Goal: Information Seeking & Learning: Learn about a topic

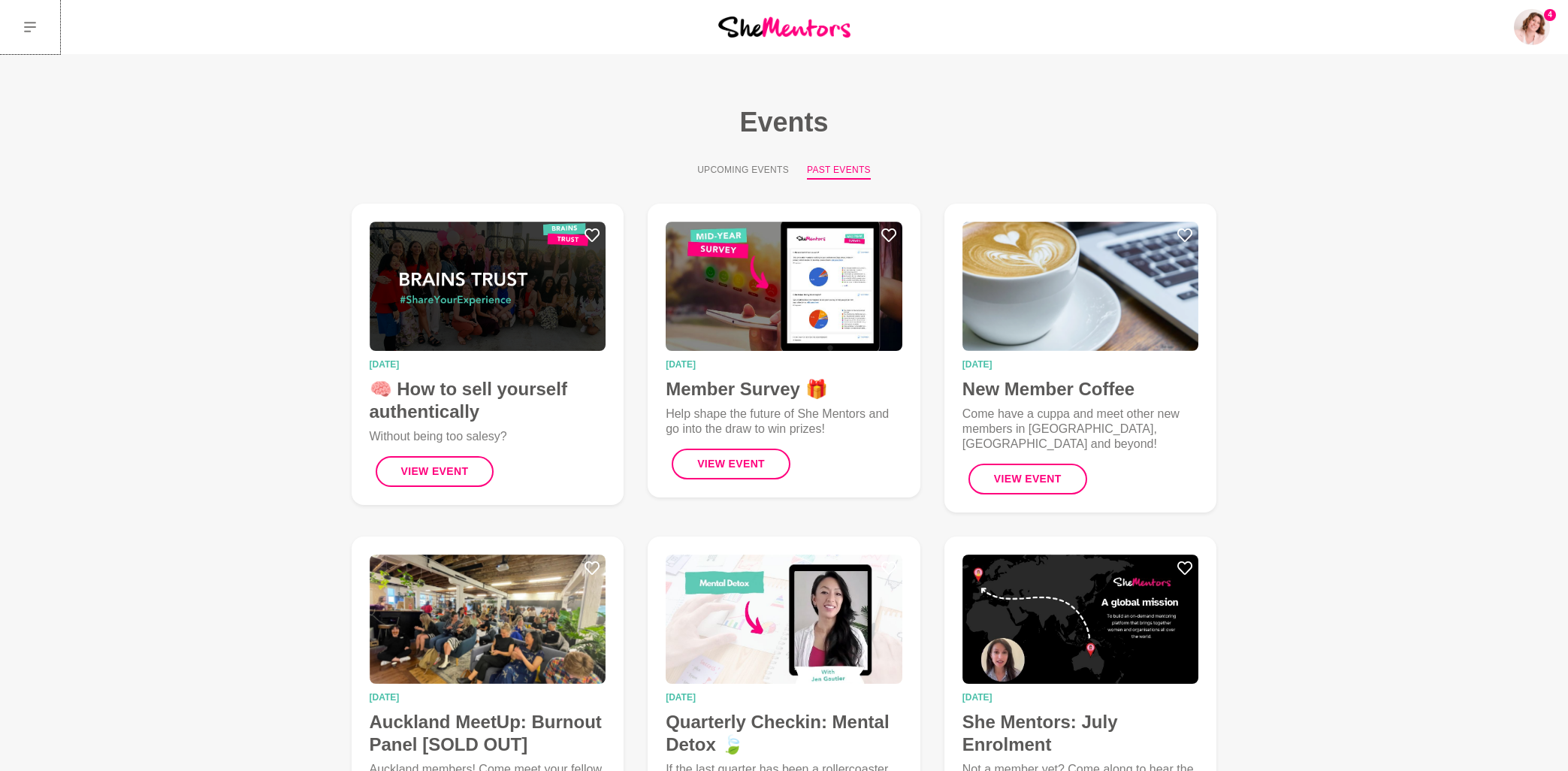
click at [32, 25] on icon at bounding box center [30, 27] width 12 height 12
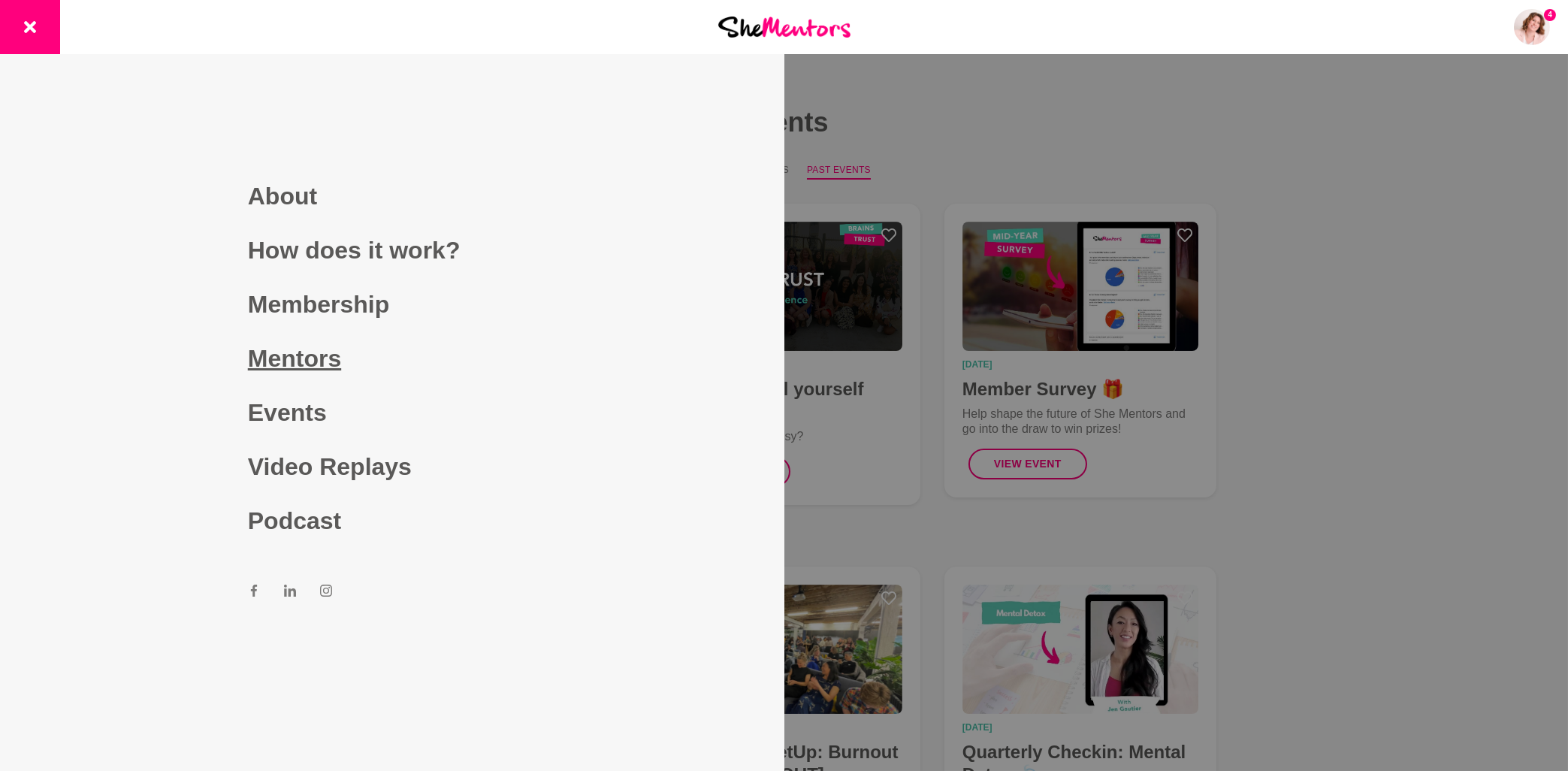
click at [323, 369] on link "Mentors" at bounding box center [392, 359] width 289 height 54
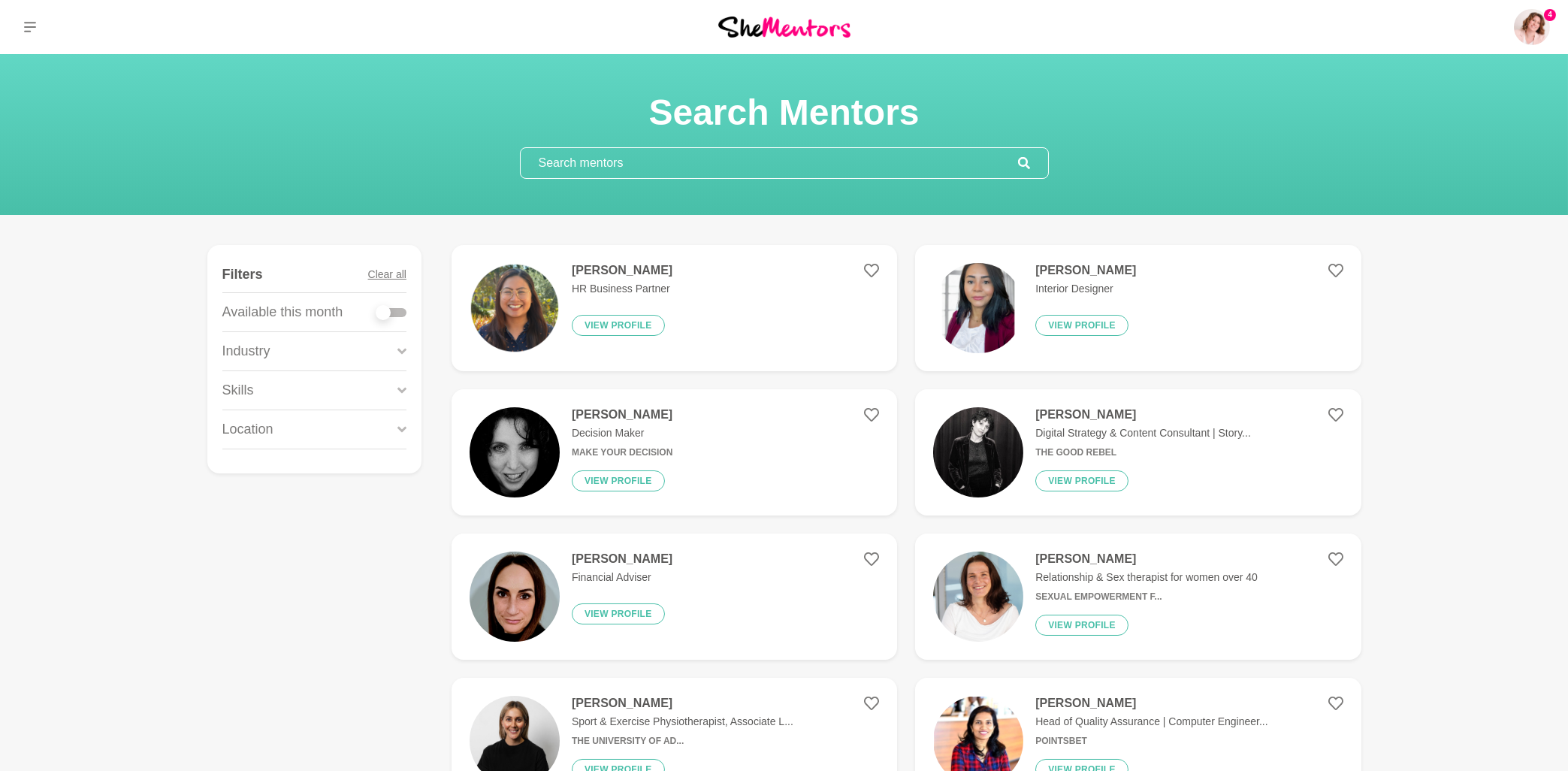
click at [756, 175] on input "text" at bounding box center [769, 163] width 497 height 30
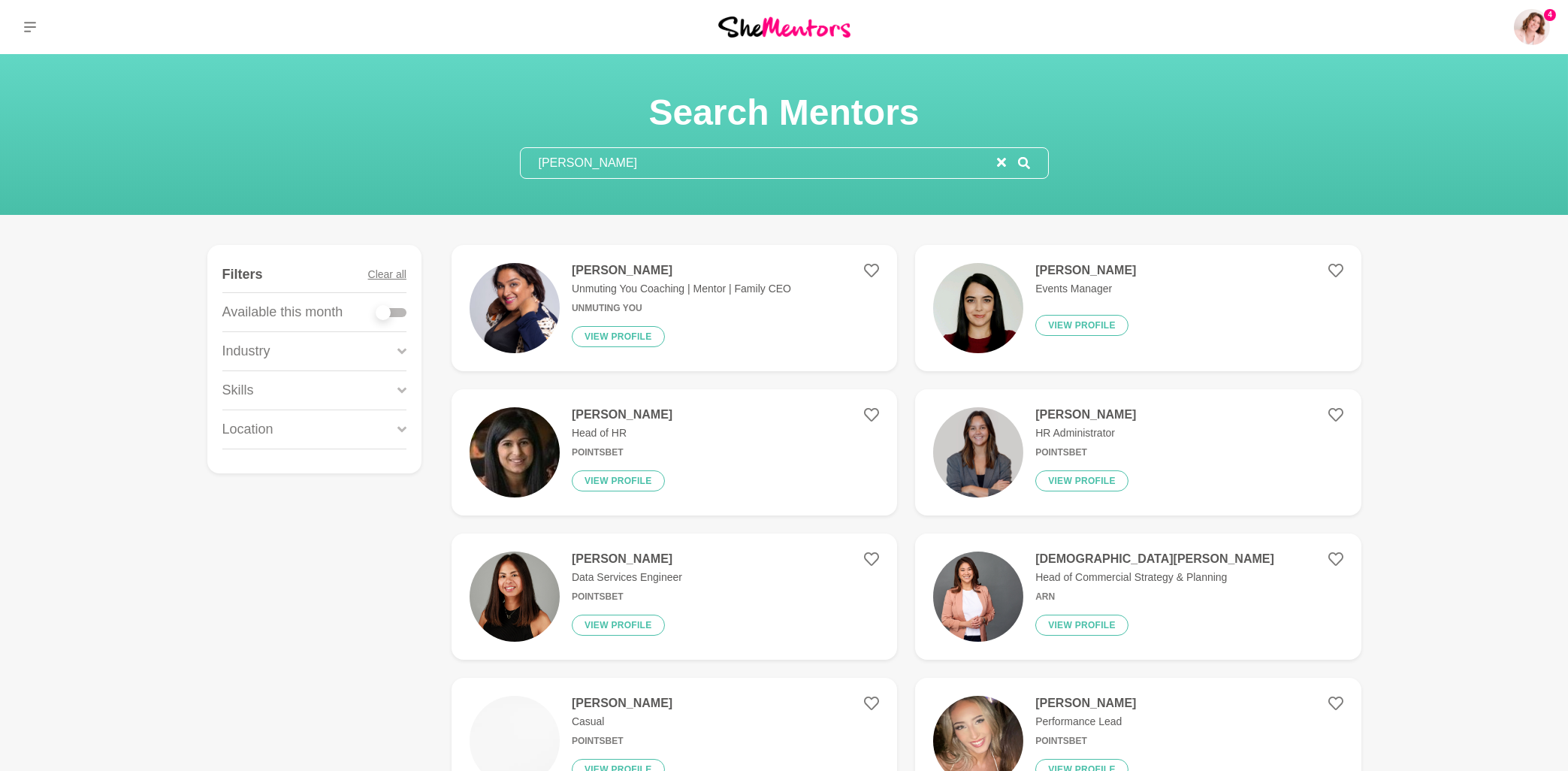
type input "richa"
click at [583, 274] on h4 "Richa Joshi" at bounding box center [681, 271] width 220 height 15
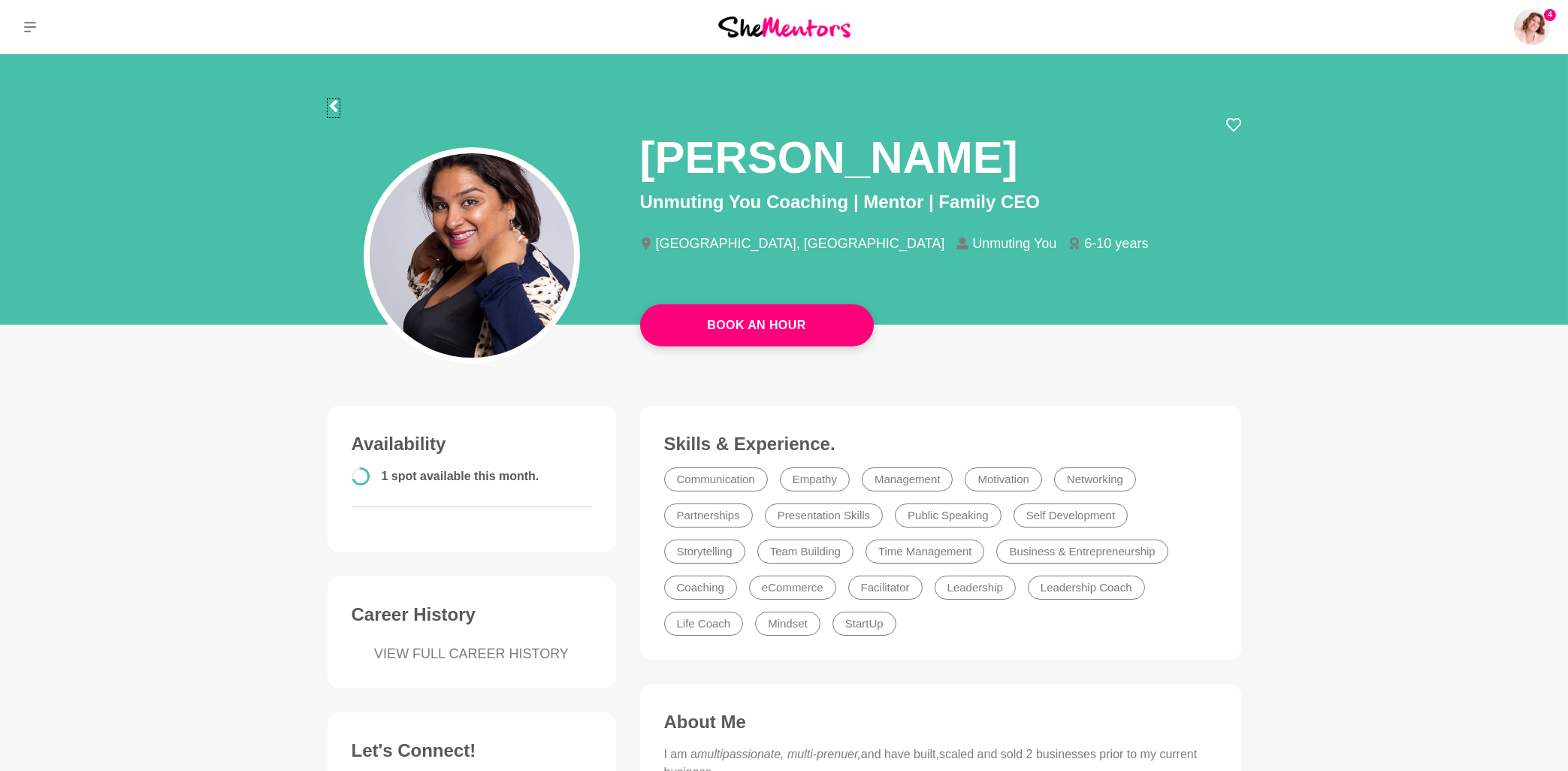
click at [336, 105] on icon at bounding box center [333, 106] width 12 height 12
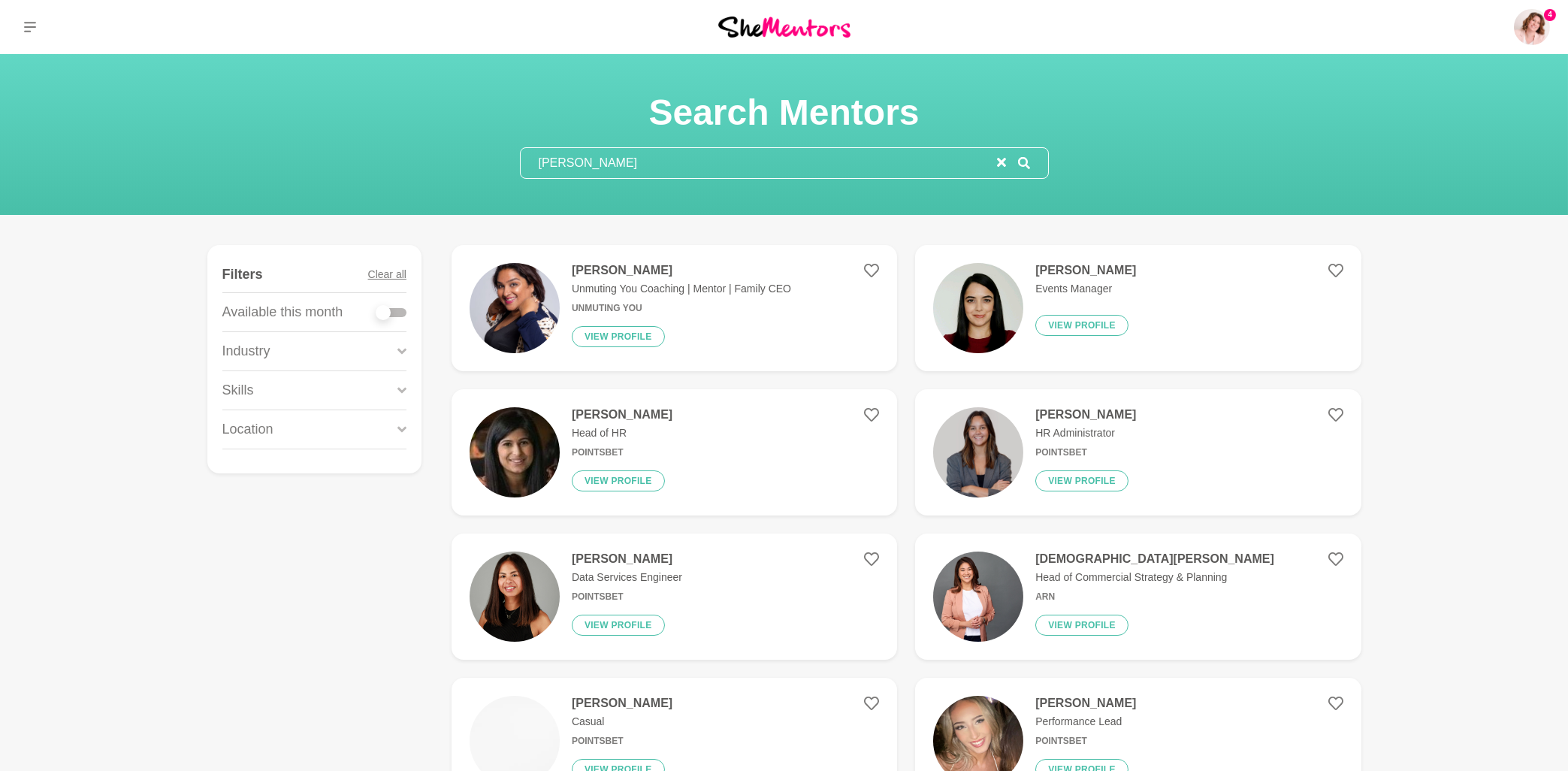
drag, startPoint x: 574, startPoint y: 163, endPoint x: 489, endPoint y: 161, distance: 85.0
click at [521, 161] on input "richa" at bounding box center [759, 163] width 476 height 30
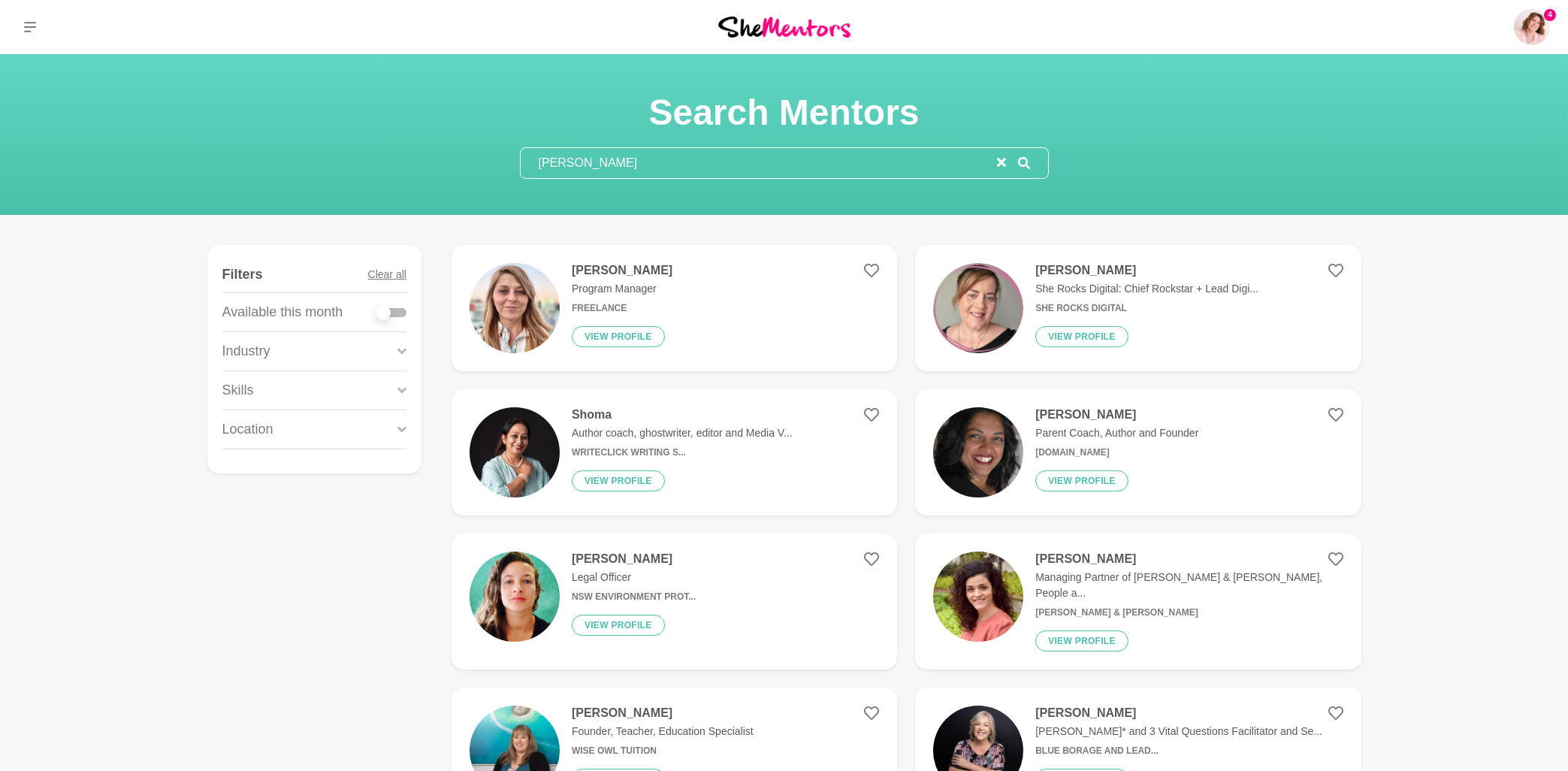
type input "ruth"
click at [1054, 271] on h4 "Ruth Slade" at bounding box center [1147, 271] width 223 height 15
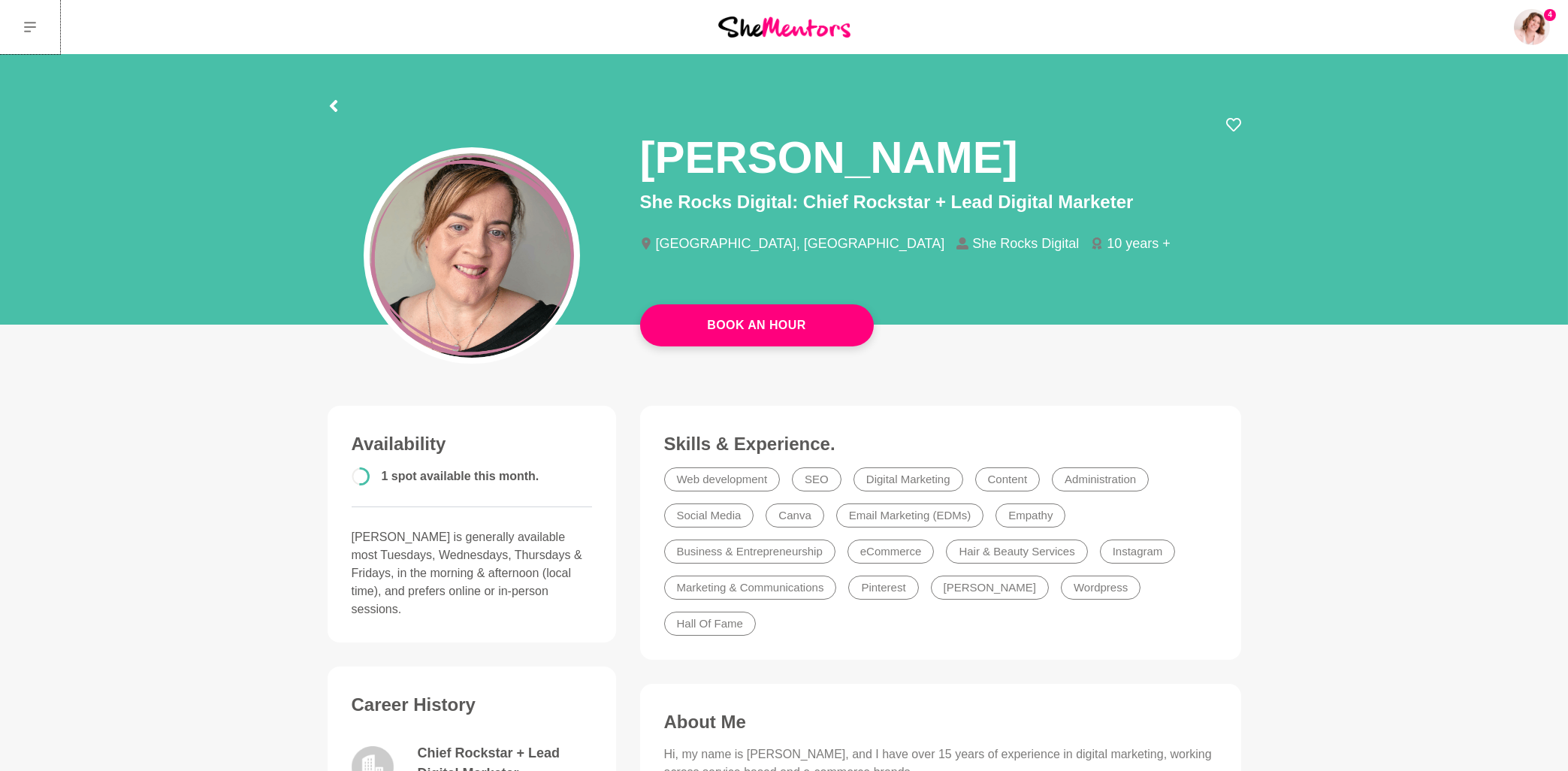
click at [29, 27] on icon at bounding box center [30, 27] width 12 height 11
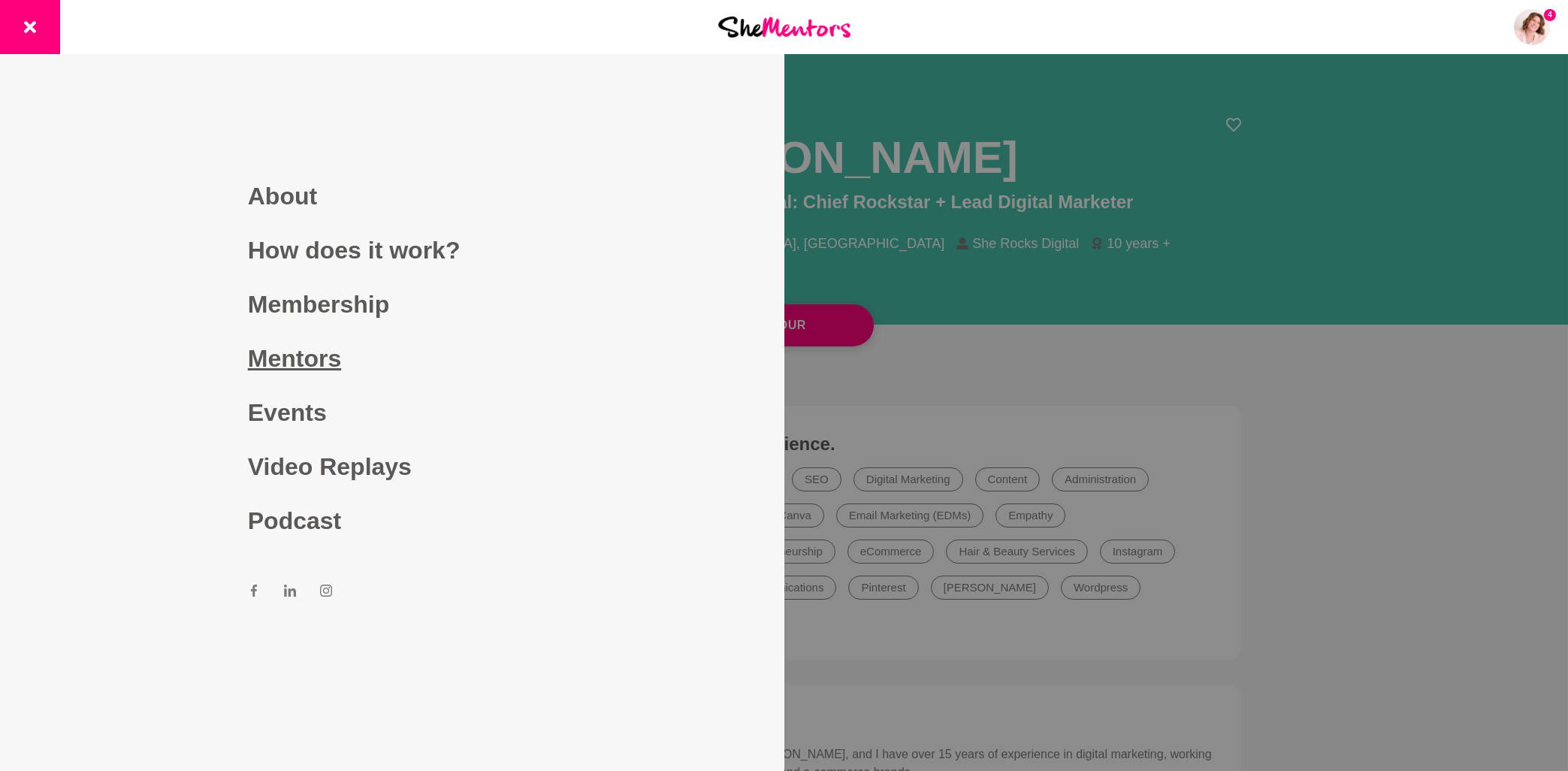
click at [303, 355] on link "Mentors" at bounding box center [392, 359] width 289 height 54
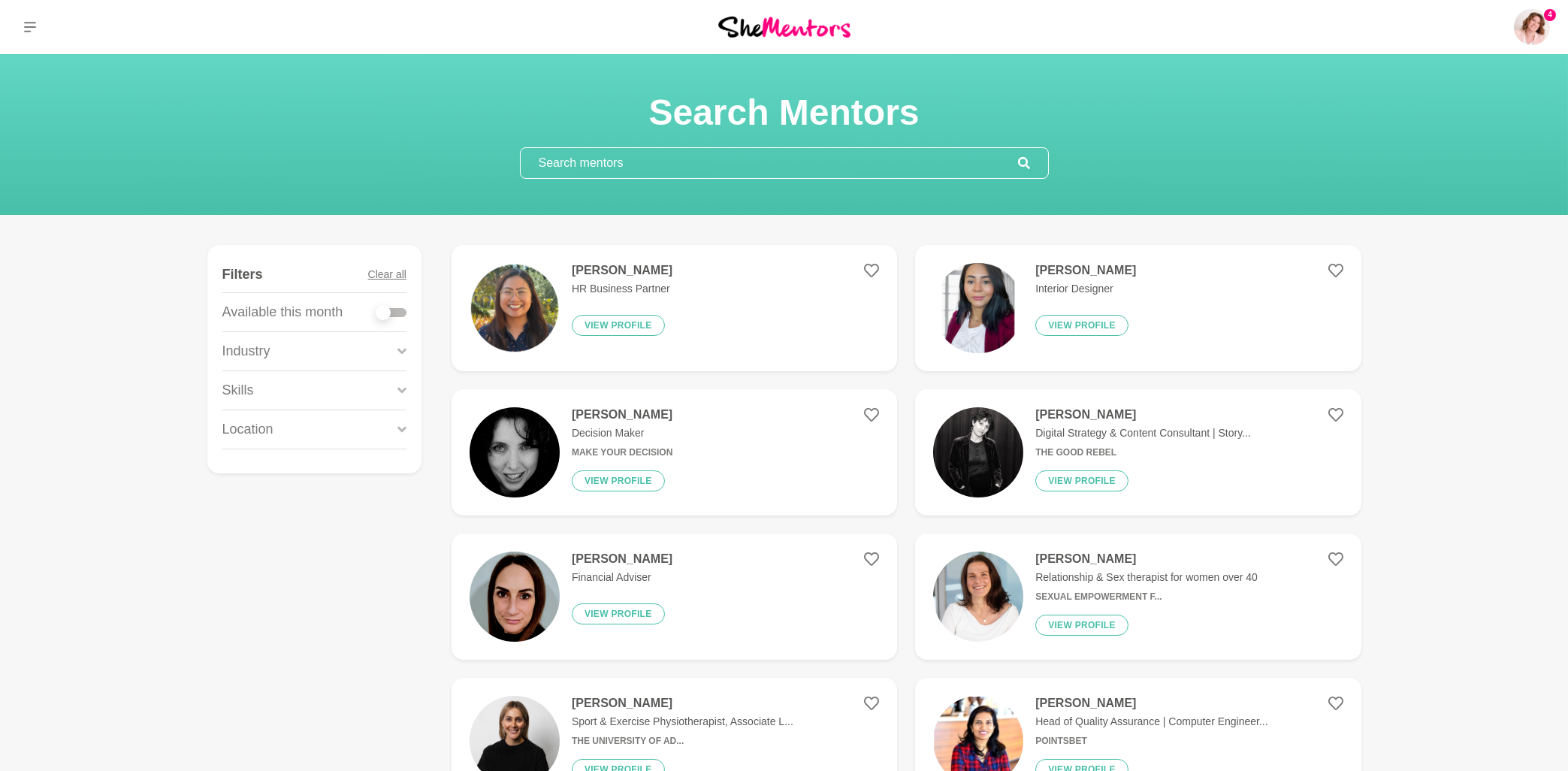
click at [584, 152] on input "text" at bounding box center [769, 163] width 497 height 30
paste input "Missy Wolfman"
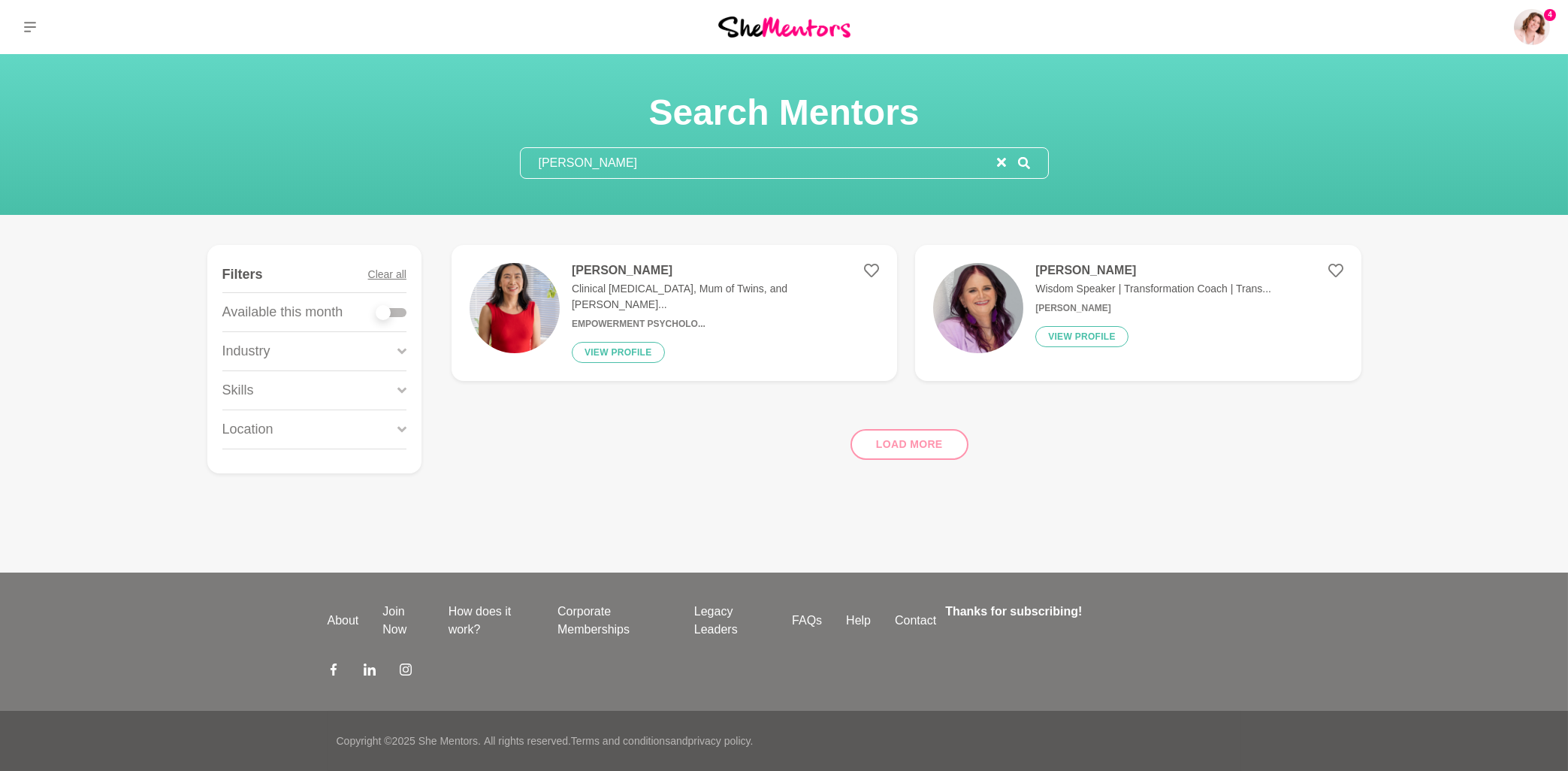
type input "Missy Wolfman"
click at [644, 274] on h4 "Dr Missy Wolfman" at bounding box center [725, 271] width 307 height 15
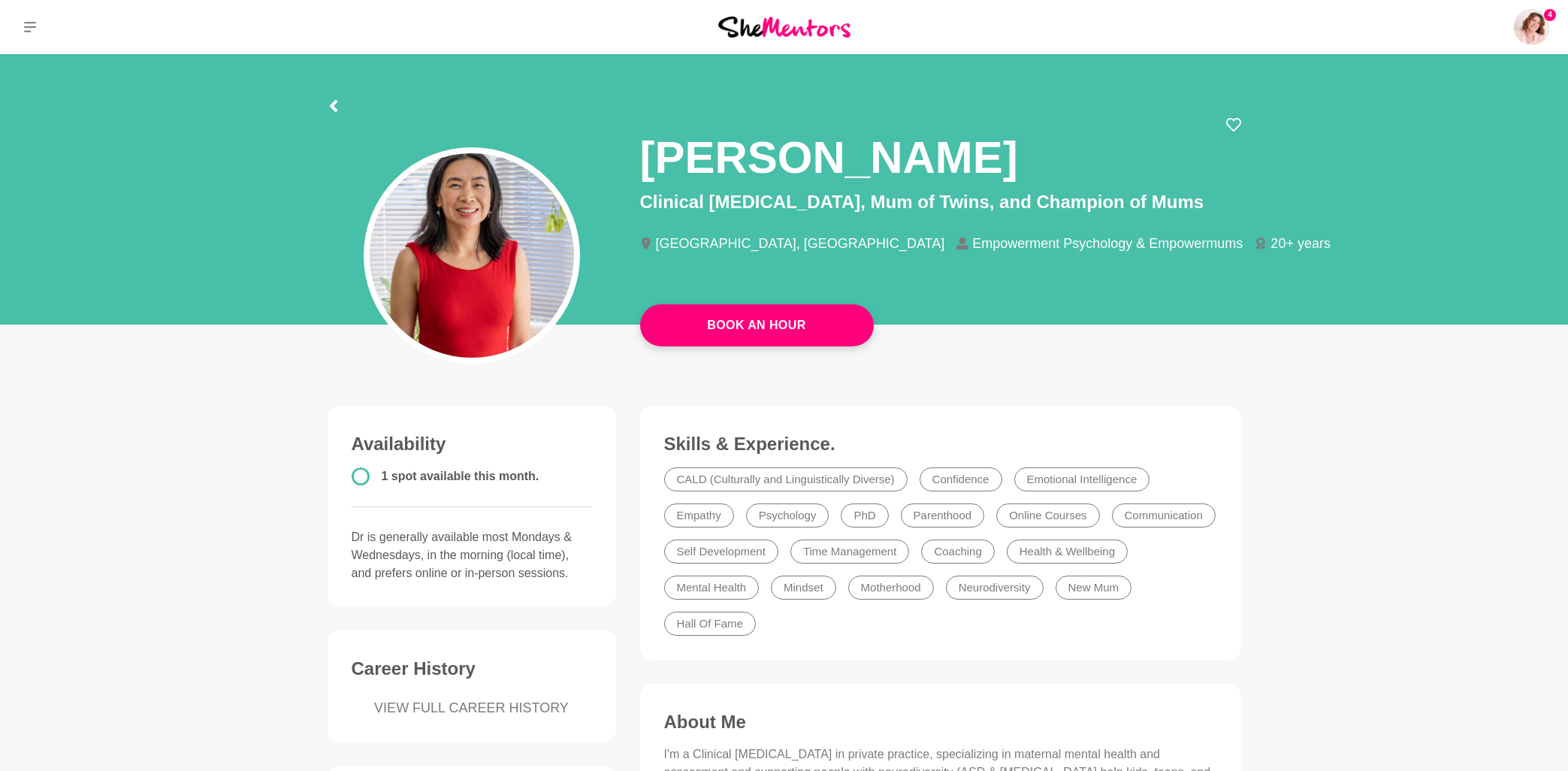
click at [339, 104] on div at bounding box center [784, 104] width 914 height 27
click at [328, 105] on icon at bounding box center [333, 106] width 12 height 12
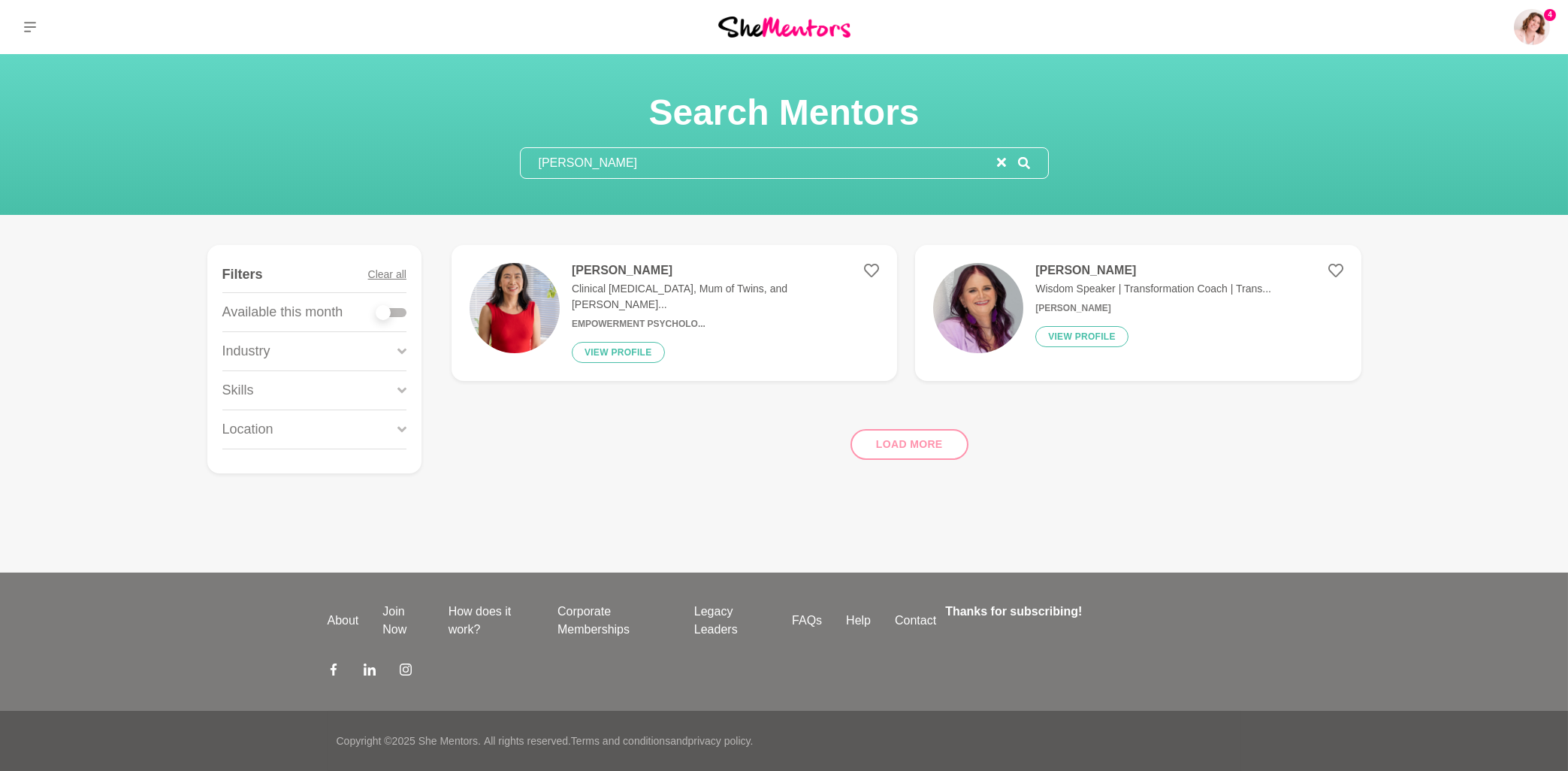
drag, startPoint x: 722, startPoint y: 166, endPoint x: 537, endPoint y: 164, distance: 185.0
click at [537, 164] on input "Missy Wolfman" at bounding box center [759, 163] width 476 height 30
paste input "Krishna Desai"
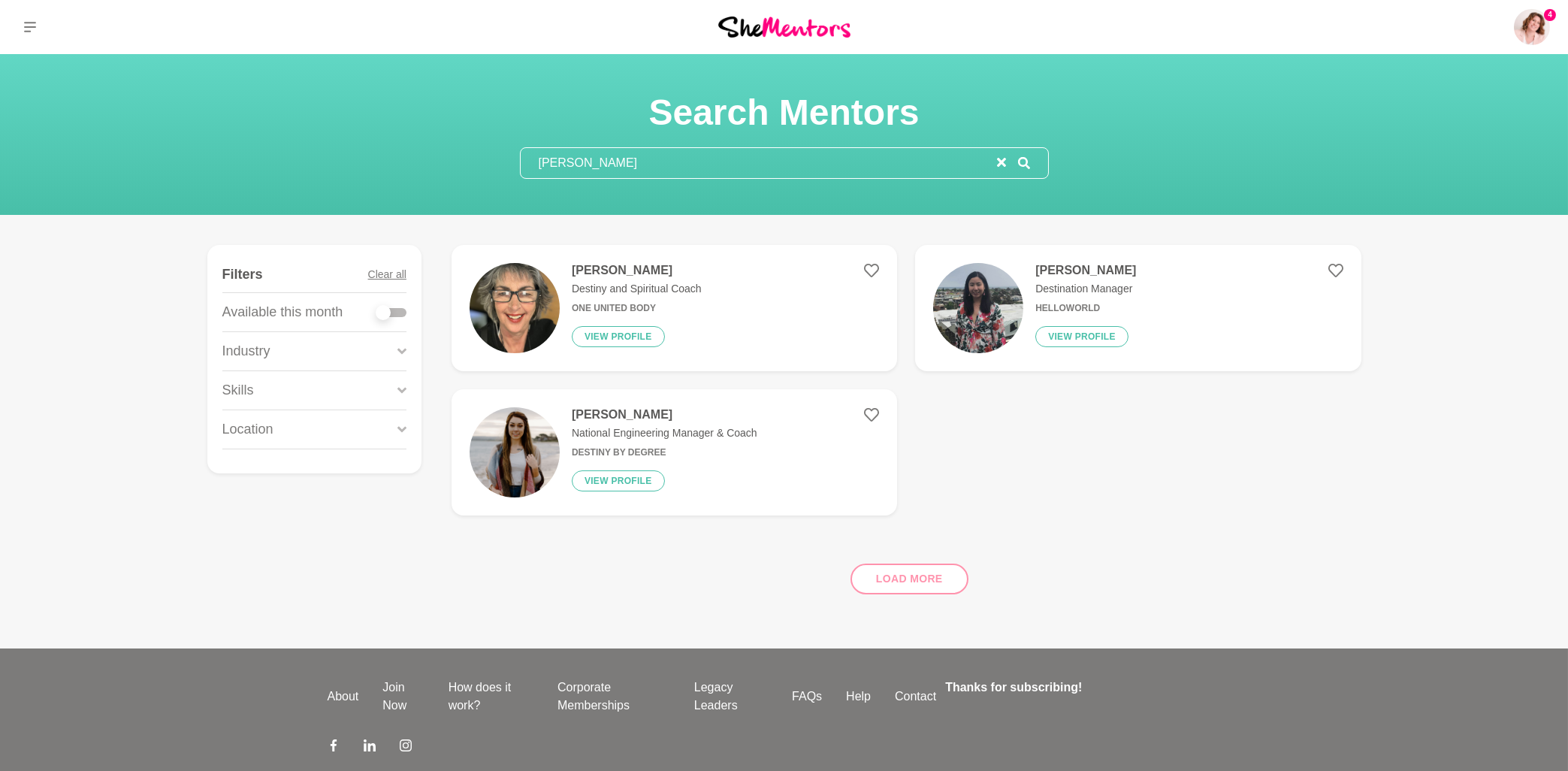
drag, startPoint x: 648, startPoint y: 166, endPoint x: 578, endPoint y: 165, distance: 70.0
click at [578, 165] on input "Krishna Desai" at bounding box center [759, 163] width 476 height 30
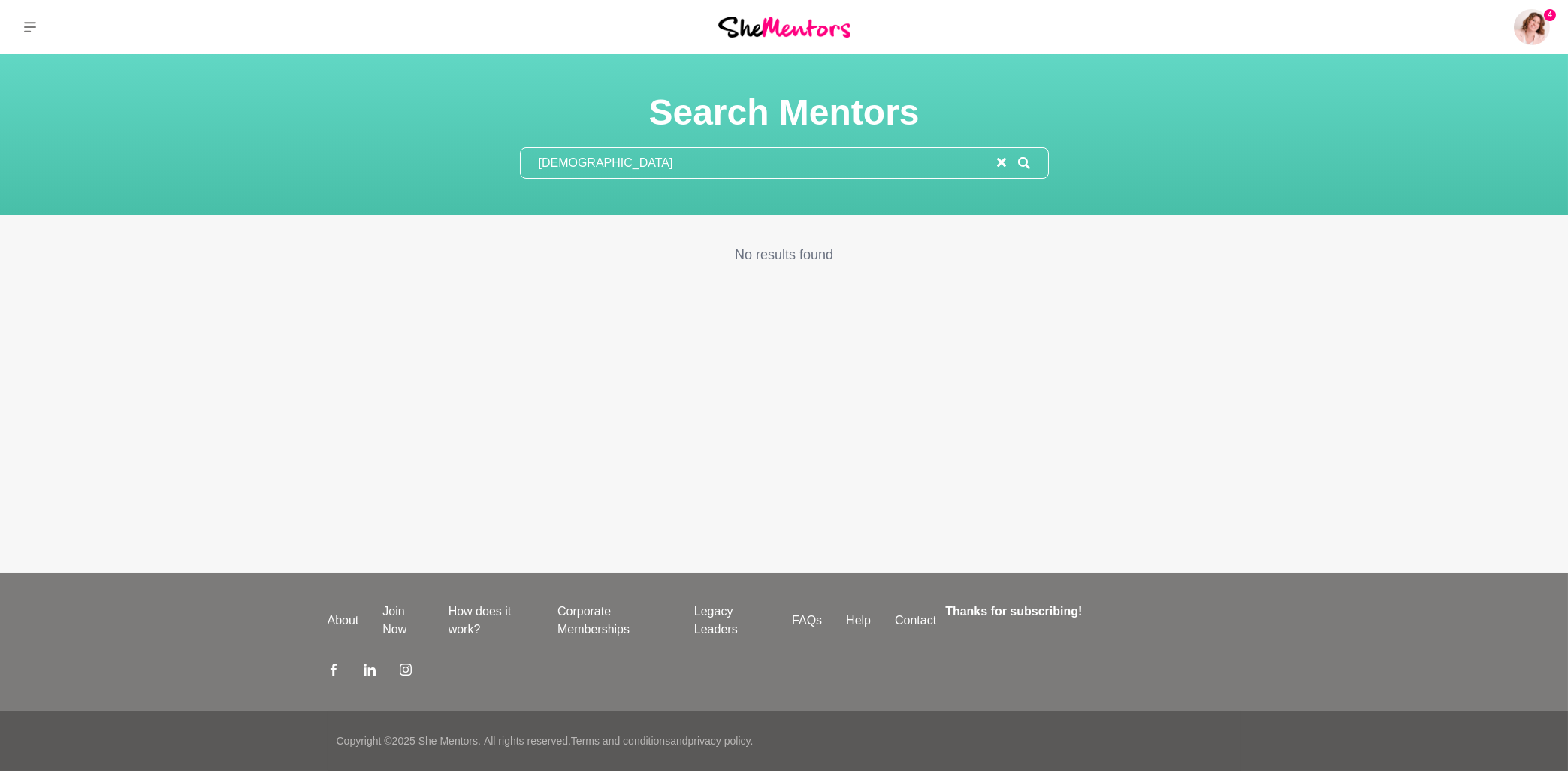
drag, startPoint x: 555, startPoint y: 160, endPoint x: 505, endPoint y: 160, distance: 50.0
click at [521, 160] on input "Krishna" at bounding box center [759, 163] width 476 height 30
paste input "Catherine Poffe"
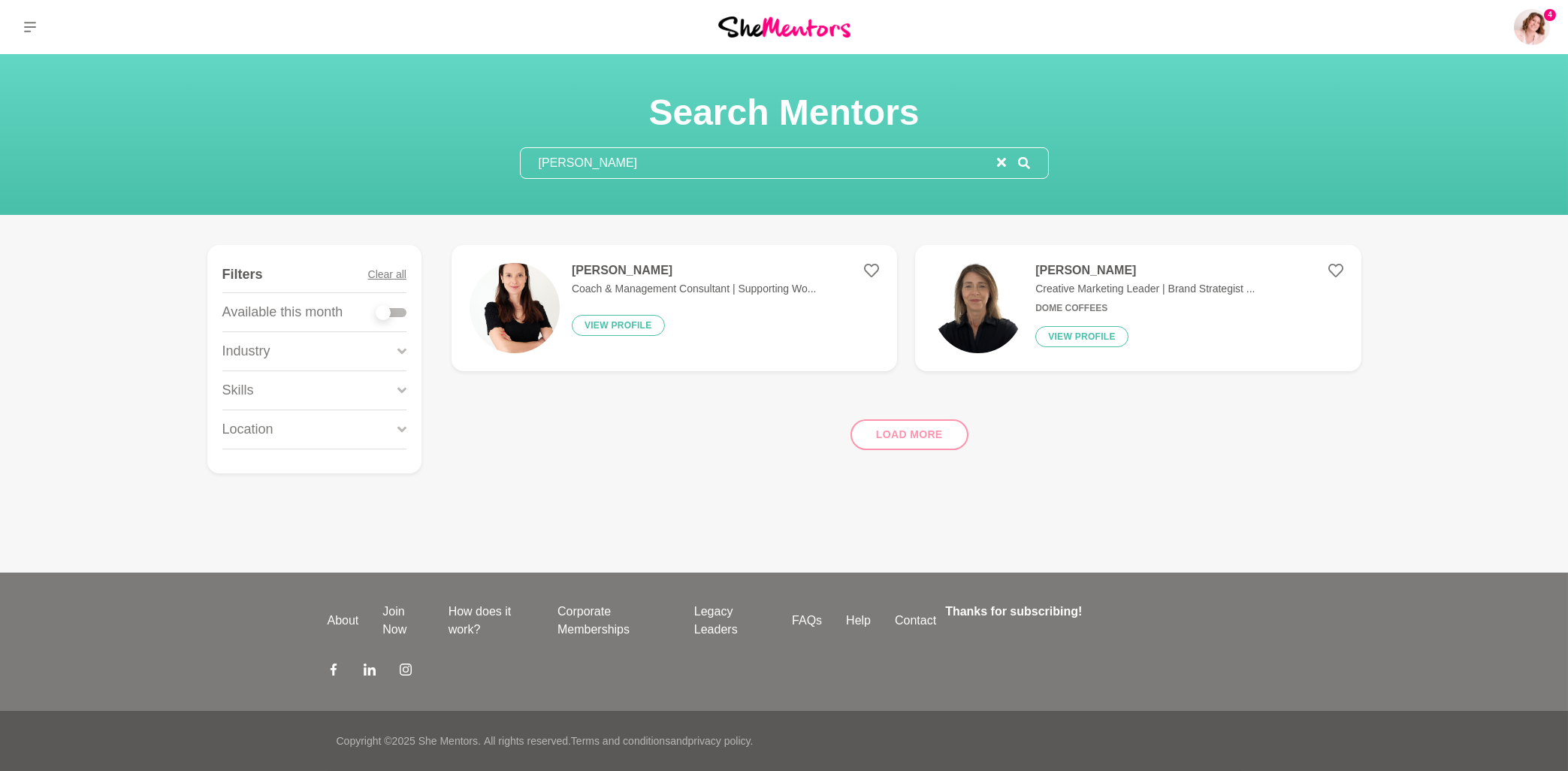
type input "Catherine Poffe"
click at [630, 278] on h4 "Catherine Poffe" at bounding box center [694, 271] width 245 height 15
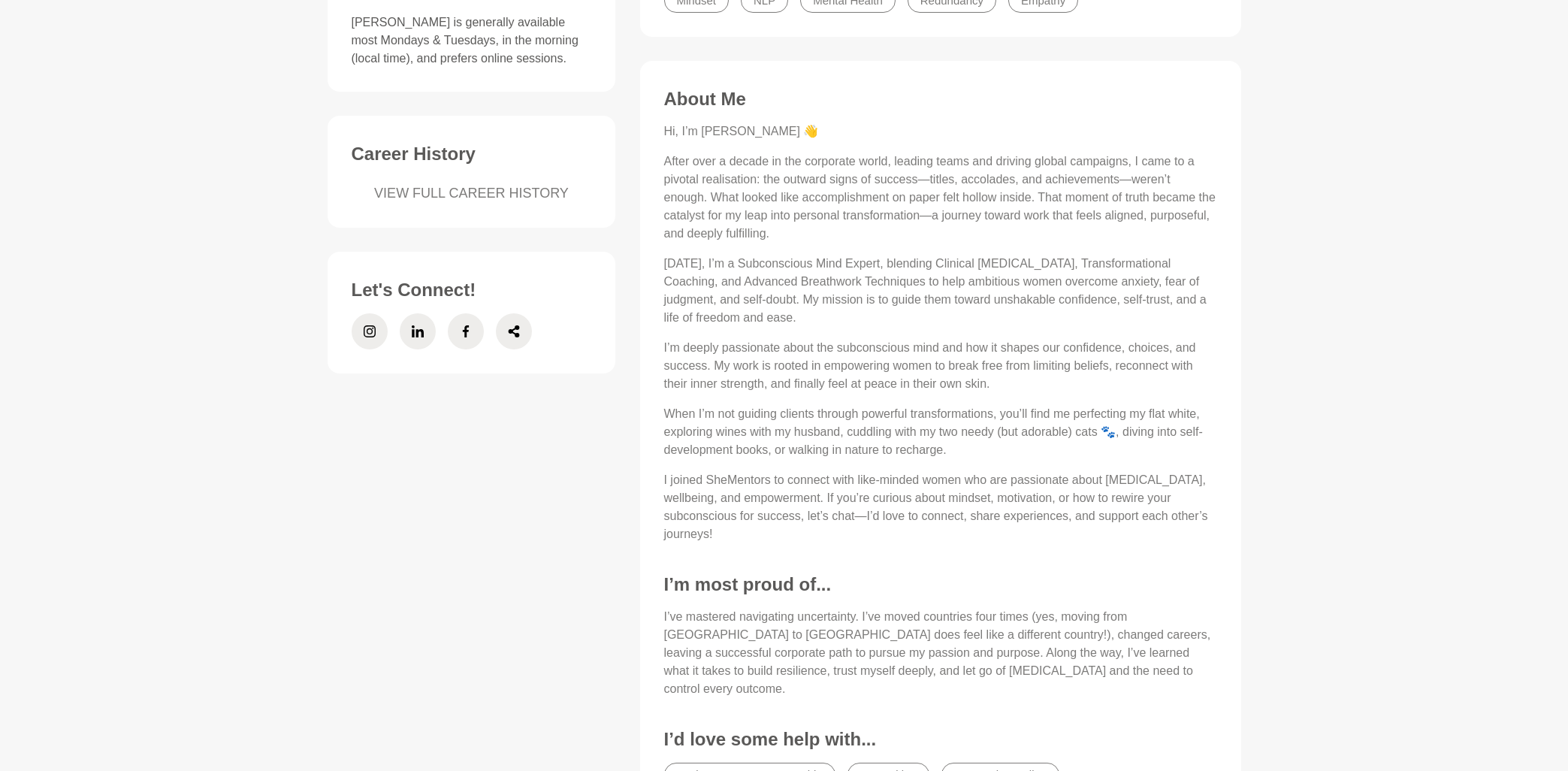
scroll to position [564, 0]
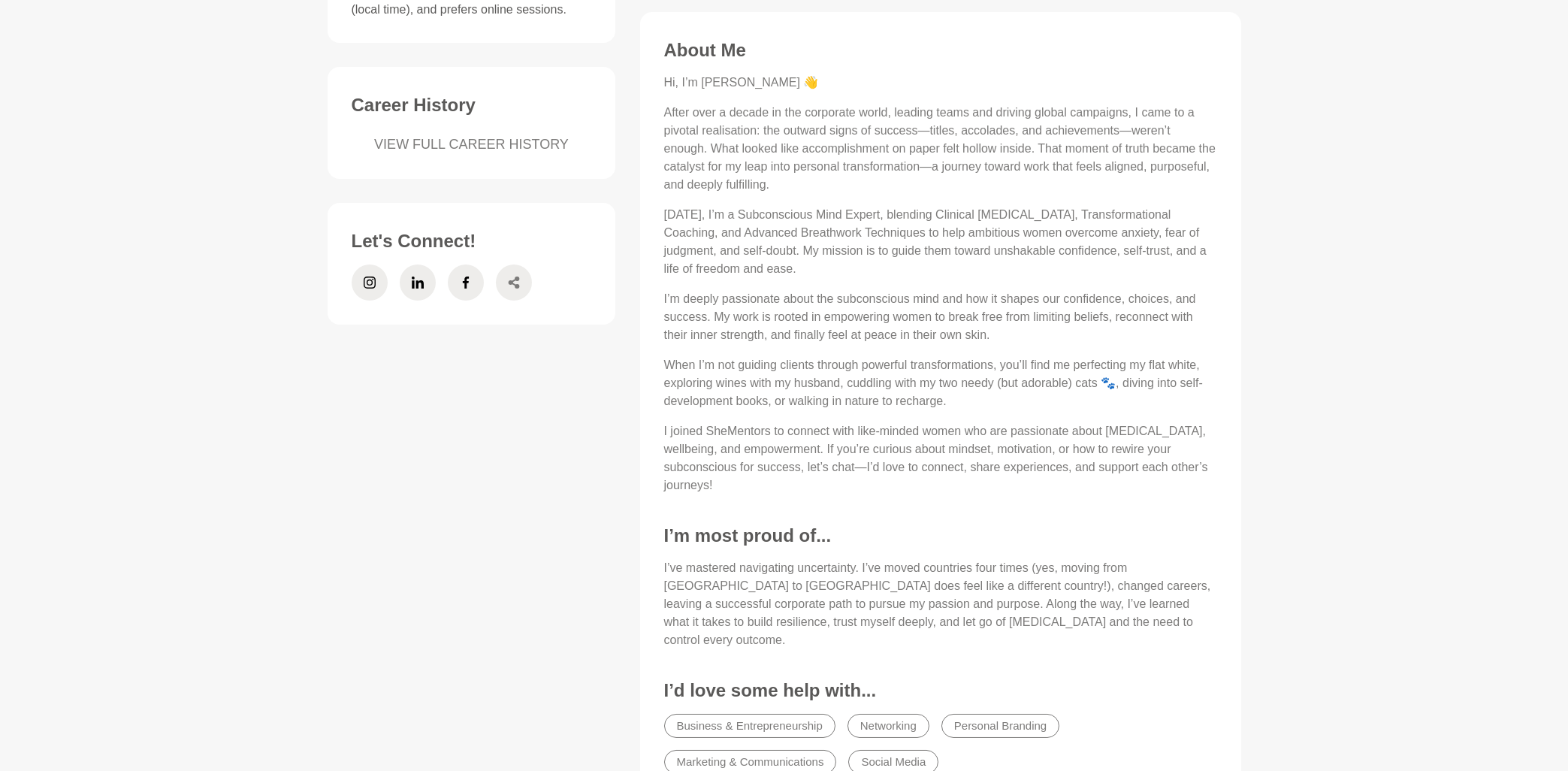
click at [511, 284] on icon at bounding box center [513, 283] width 11 height 12
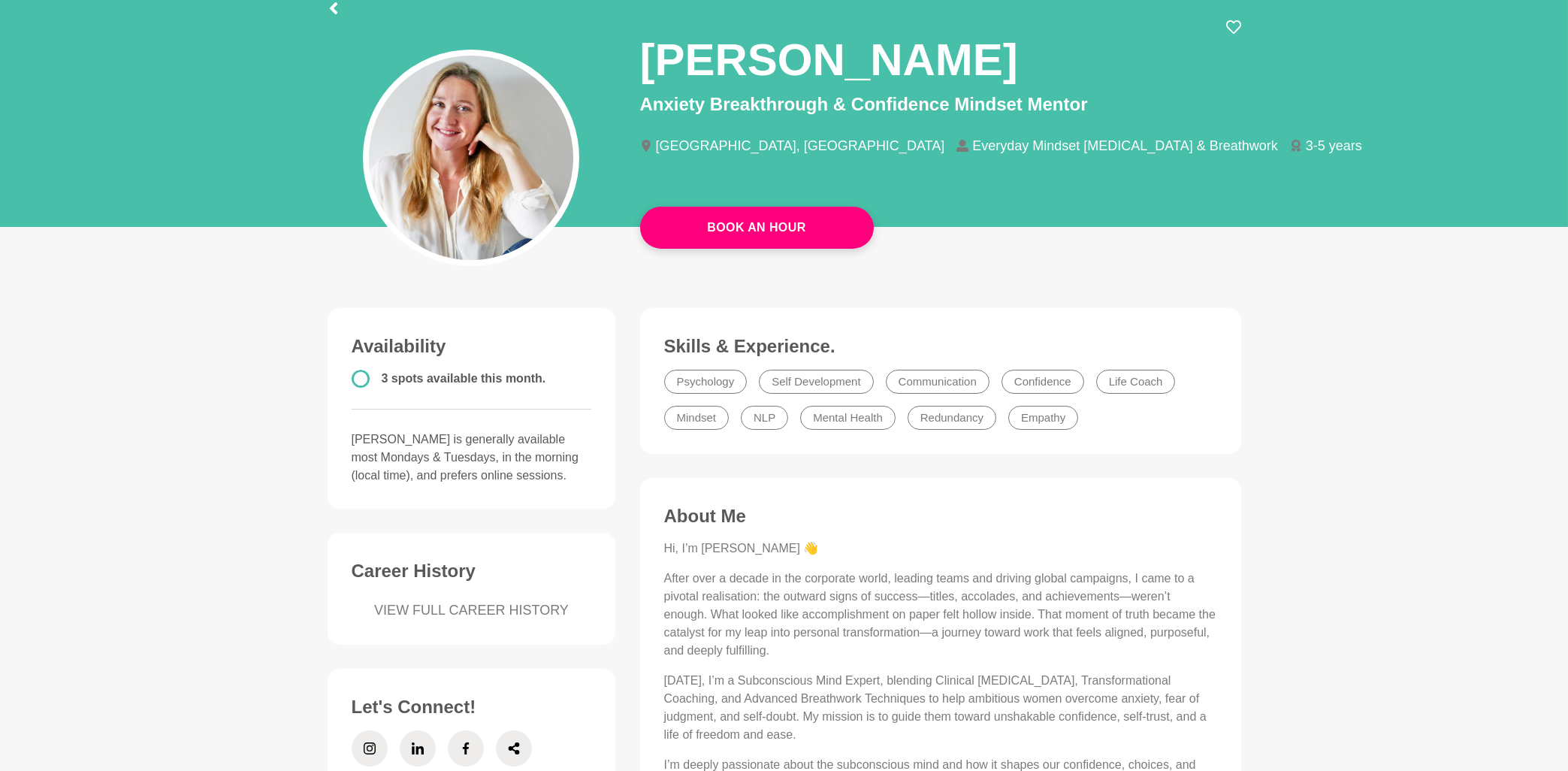
scroll to position [0, 0]
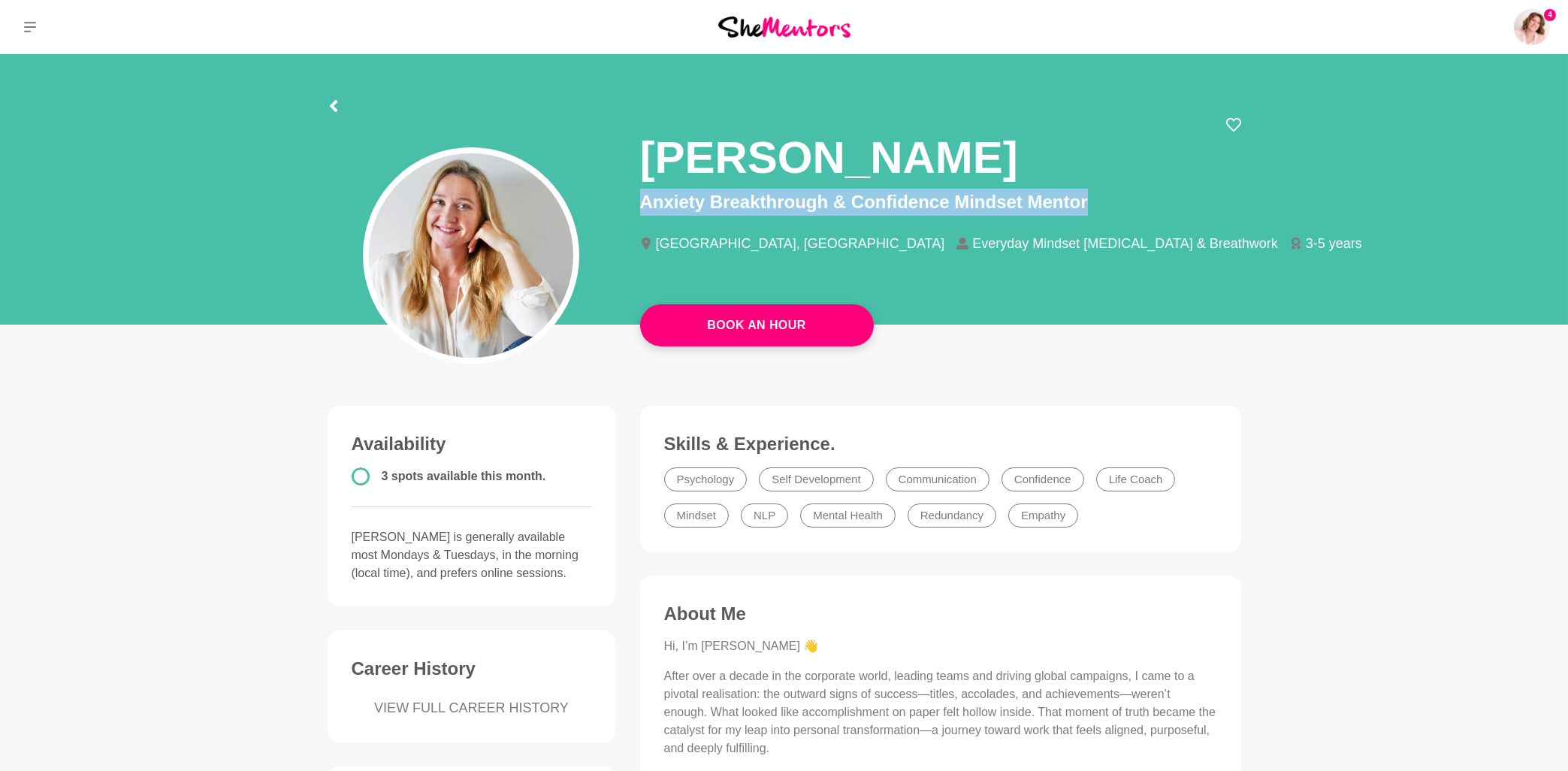
drag, startPoint x: 643, startPoint y: 146, endPoint x: 1101, endPoint y: 200, distance: 461.2
click at [1101, 200] on div "Natalia Yusenis Anxiety Breakthrough & Confidence Mindset Mentor Sydney, Austra…" at bounding box center [940, 197] width 601 height 160
copy p "Anxiety Breakthrough & Confidence Mindset Mentor"
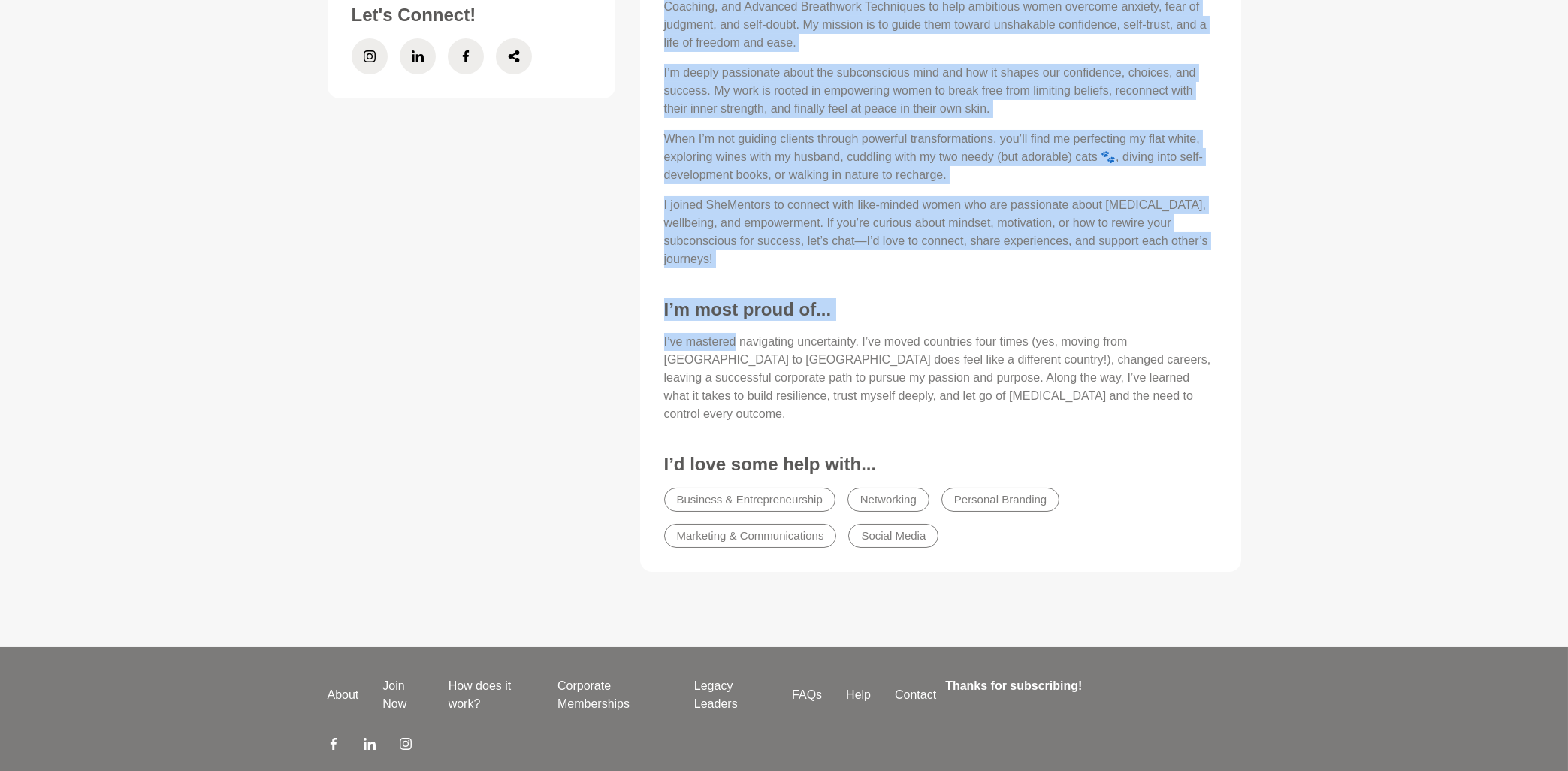
scroll to position [806, 0]
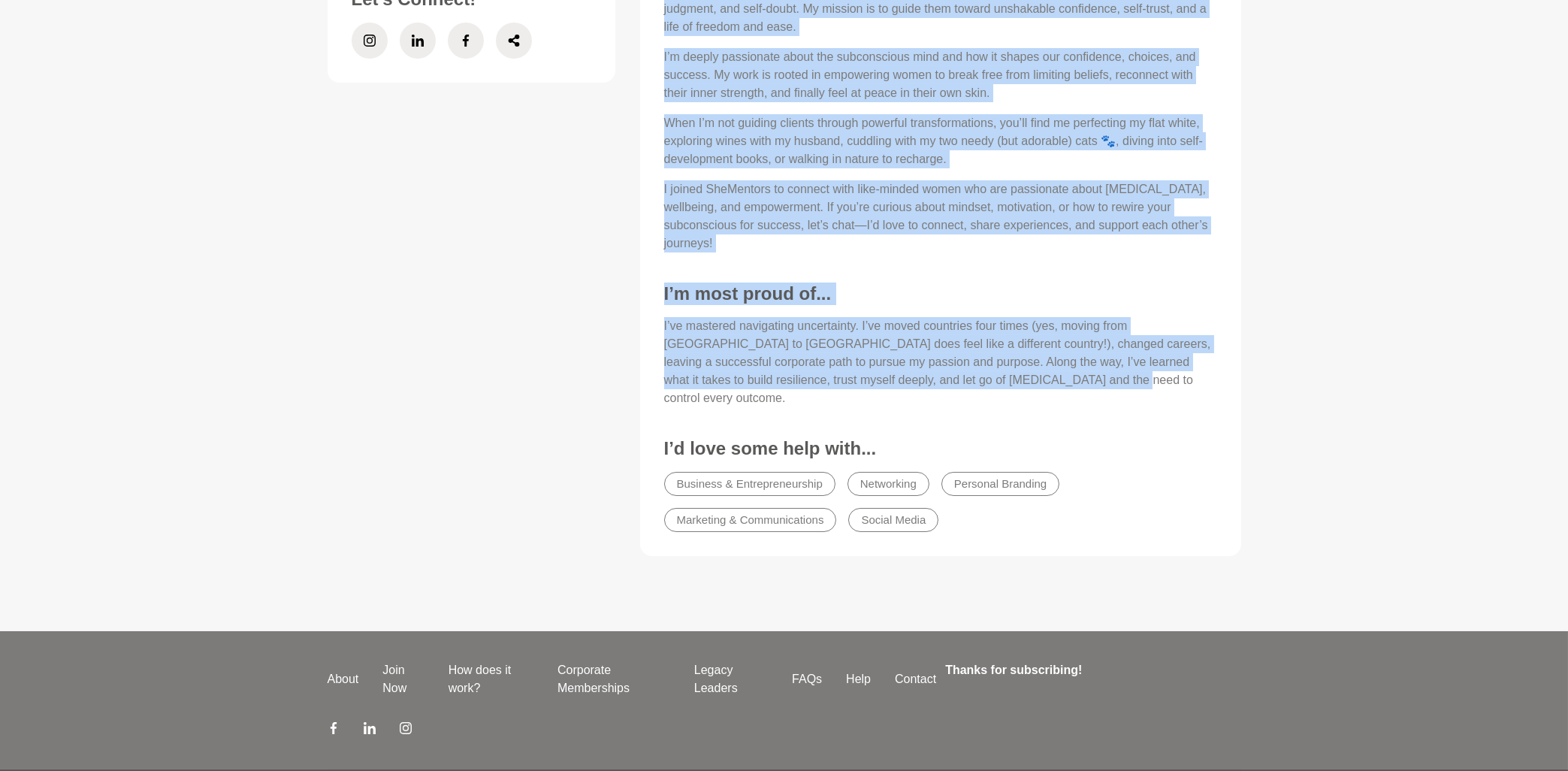
drag, startPoint x: 665, startPoint y: 322, endPoint x: 1060, endPoint y: 391, distance: 401.0
click at [1060, 391] on div "About Me Hi, I’m Natalia 👋 After over a decade in the corporate world, leading …" at bounding box center [940, 169] width 571 height 744
copy div "Hi, I’m Natalia 👋 After over a decade in the corporate world, leading teams and…"
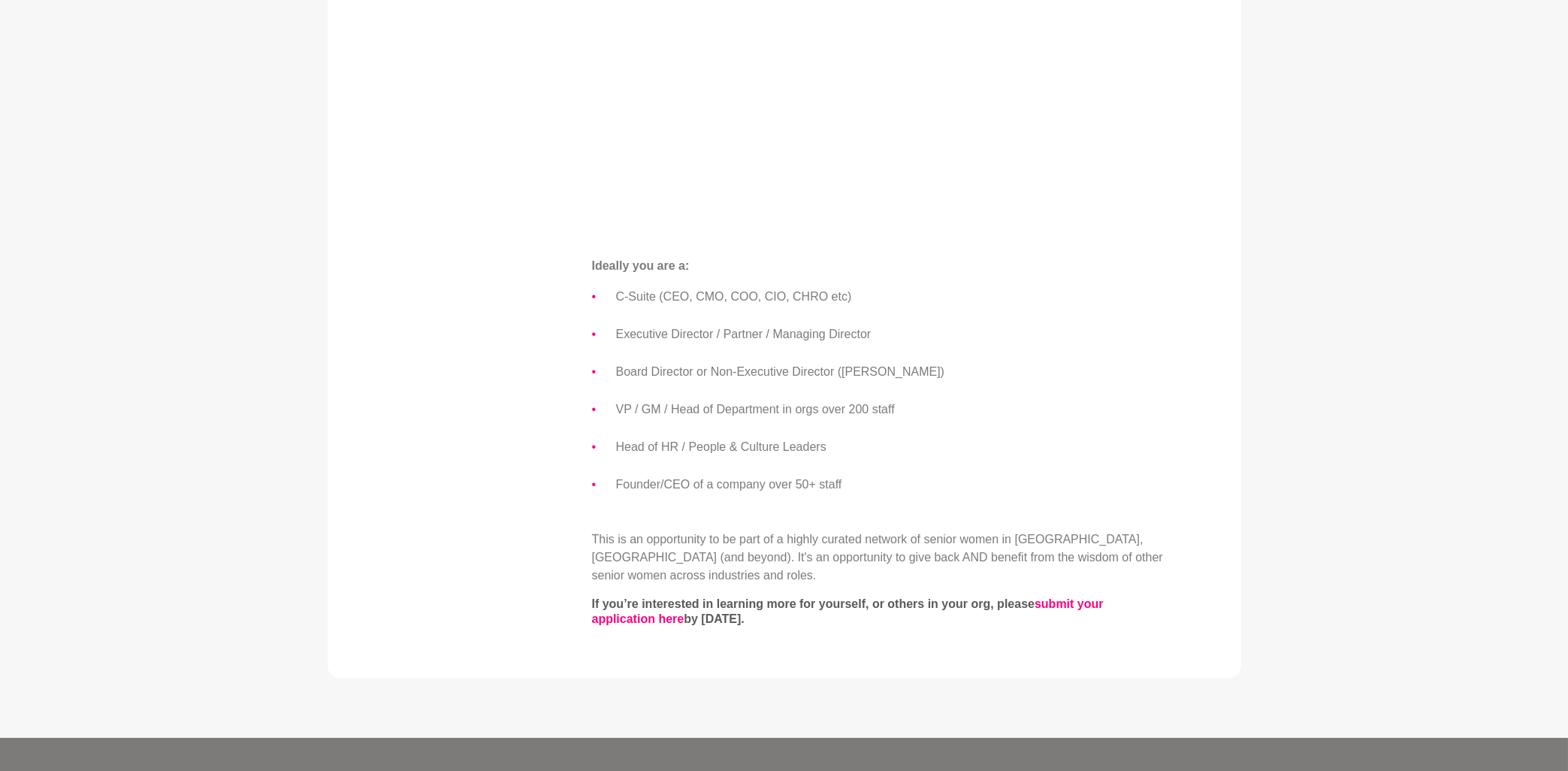
scroll to position [886, 0]
